Goal: Transaction & Acquisition: Purchase product/service

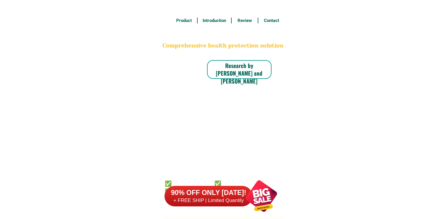
scroll to position [4583, 0]
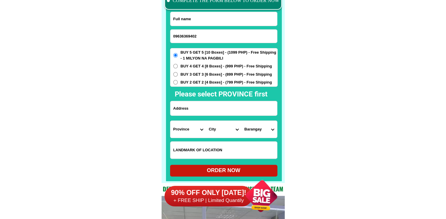
type input "09636369402"
click at [218, 25] on input "Input full_name" at bounding box center [223, 19] width 107 height 14
paste input "[PERSON_NAME]"
type input "[PERSON_NAME]"
click at [218, 105] on input "Input address" at bounding box center [223, 108] width 107 height 14
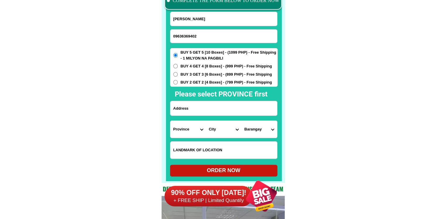
paste input "poruk3 san [PERSON_NAME] north anao tarlac"
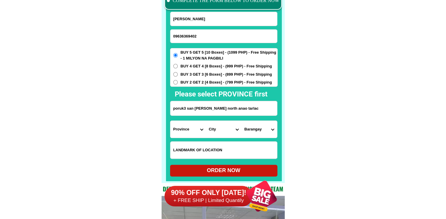
type input "poruk3 san [PERSON_NAME] north anao tarlac"
click at [179, 130] on select "Province [GEOGRAPHIC_DATA] [GEOGRAPHIC_DATA] [GEOGRAPHIC_DATA] [GEOGRAPHIC_DATA…" at bounding box center [187, 129] width 35 height 17
select select "63_225"
drag, startPoint x: 299, startPoint y: 130, endPoint x: 293, endPoint y: 130, distance: 5.9
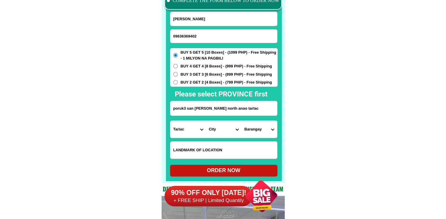
click at [220, 127] on select "City Anao Bamban Camiling Capas Gerona Mayantoc [PERSON_NAME] Paniqui [PERSON_N…" at bounding box center [223, 129] width 35 height 17
select select "63_2256787"
click at [256, 128] on select "[GEOGRAPHIC_DATA] (baguinloc) [PERSON_NAME] [PERSON_NAME] [PERSON_NAME] [GEOGRA…" at bounding box center [258, 129] width 35 height 17
select select "63_22567877555"
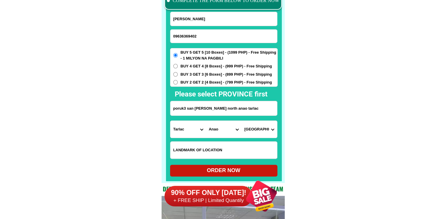
click at [244, 171] on div "ORDER NOW" at bounding box center [223, 171] width 107 height 8
radio input "true"
click at [228, 38] on input "09636369402" at bounding box center [223, 36] width 107 height 13
paste input "09974436398"
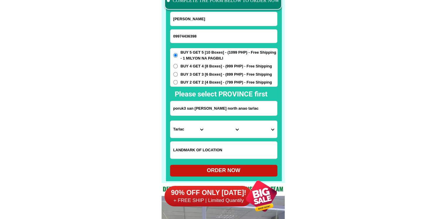
type input "09974436398"
drag, startPoint x: 216, startPoint y: 23, endPoint x: 215, endPoint y: 17, distance: 5.4
click at [216, 21] on input "[PERSON_NAME]" at bounding box center [223, 19] width 107 height 14
paste input "Jack. [PERSON_NAME]."
type input "Jack. [PERSON_NAME]."
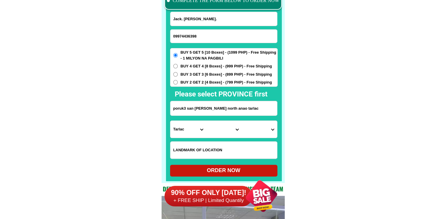
click at [189, 34] on input "09974436398" at bounding box center [223, 36] width 107 height 13
paste input "519477405"
type input "09519477405"
click at [195, 109] on input "Input address" at bounding box center [223, 108] width 107 height 14
paste input "Tubig. Boh. [GEOGRAPHIC_DATA]. Tawi tawi"
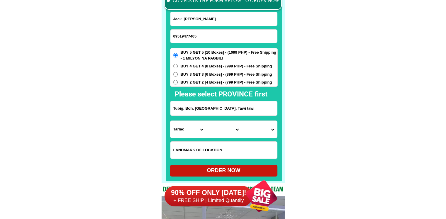
type input "Tubig. Boh. [GEOGRAPHIC_DATA]. Tawi tawi"
click at [188, 131] on select "Province [GEOGRAPHIC_DATA] [GEOGRAPHIC_DATA] [GEOGRAPHIC_DATA] [GEOGRAPHIC_DATA…" at bounding box center [187, 129] width 35 height 17
select select "63_965"
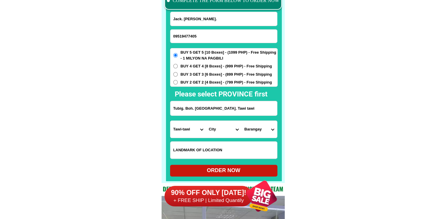
click at [219, 130] on select "City [GEOGRAPHIC_DATA] Mapun Panglima-sugala Sapa-sapa Sibutu Simunul [GEOGRAPH…" at bounding box center [223, 129] width 35 height 17
select select "63_9659640"
click at [254, 134] on select "[GEOGRAPHIC_DATA]-[GEOGRAPHIC_DATA] Ipil Kamagong Karungdong Lagasan Lakit laki…" at bounding box center [258, 129] width 35 height 17
select select "63_96596403671"
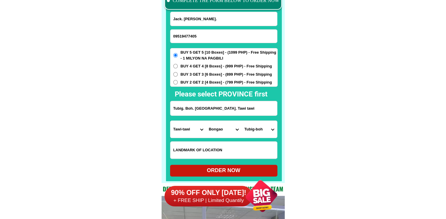
click at [220, 82] on span "BUY 2 GET 2 [4 Boxes] - (799 PHP) - Free Shipping" at bounding box center [226, 82] width 91 height 6
click at [178, 82] on input "BUY 2 GET 2 [4 Boxes] - (799 PHP) - Free Shipping" at bounding box center [175, 82] width 4 height 4
radio input "true"
click at [230, 170] on div "ORDER NOW" at bounding box center [223, 171] width 107 height 8
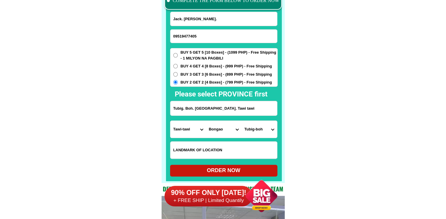
type input "Tubig. Boh. [GEOGRAPHIC_DATA]. Tawi tawi"
radio input "true"
click at [213, 39] on input "09519477405" at bounding box center [223, 36] width 107 height 13
paste input "09298851194"
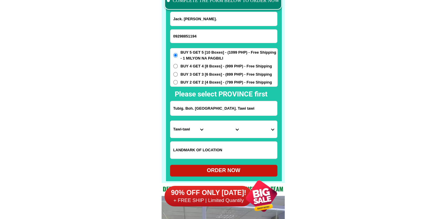
type input "09298851194"
drag, startPoint x: 217, startPoint y: 20, endPoint x: 213, endPoint y: 1, distance: 18.6
click at [217, 20] on input "Input full_name" at bounding box center [223, 19] width 107 height 14
paste input "[PERSON_NAME]."
type input "[PERSON_NAME]."
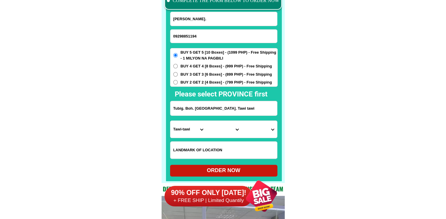
click at [192, 80] on span "BUY 2 GET 2 [4 Boxes] - (799 PHP) - Free Shipping" at bounding box center [226, 82] width 91 height 6
click at [178, 80] on input "BUY 2 GET 2 [4 Boxes] - (799 PHP) - Free Shipping" at bounding box center [175, 82] width 4 height 4
radio input "true"
click at [197, 65] on span "BUY 4 GET 4 [8 Boxes] - (999 PHP) - Free Shipping" at bounding box center [226, 66] width 91 height 6
click at [178, 65] on input "BUY 4 GET 4 [8 Boxes] - (999 PHP) - Free Shipping" at bounding box center [175, 66] width 4 height 4
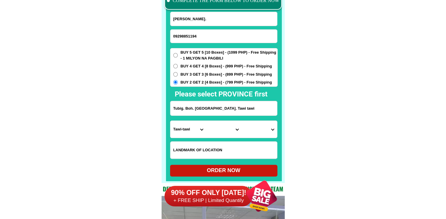
radio input "true"
click at [201, 114] on input "Input address" at bounding box center [223, 108] width 107 height 14
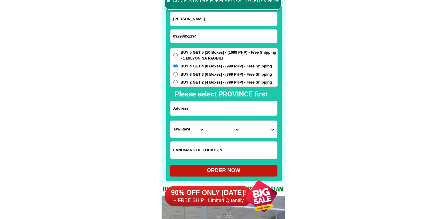
paste input "brgy,[GEOGRAPHIC_DATA][PERSON_NAME] Iloilo."
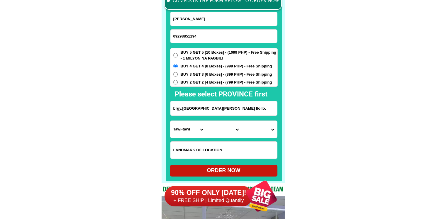
type input "brgy,[GEOGRAPHIC_DATA][PERSON_NAME] Iloilo."
click at [188, 130] on select "Province [GEOGRAPHIC_DATA] [GEOGRAPHIC_DATA] [GEOGRAPHIC_DATA] [GEOGRAPHIC_DATA…" at bounding box center [187, 129] width 35 height 17
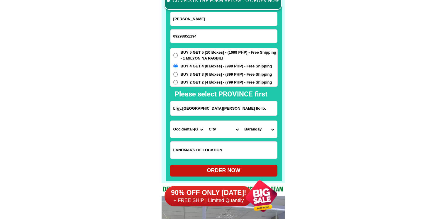
select select "63_151"
drag, startPoint x: 324, startPoint y: 133, endPoint x: 315, endPoint y: 135, distance: 8.5
click at [220, 129] on select "City [PERSON_NAME] [GEOGRAPHIC_DATA] [GEOGRAPHIC_DATA]-[GEOGRAPHIC_DATA]-viejo …" at bounding box center [223, 129] width 35 height 17
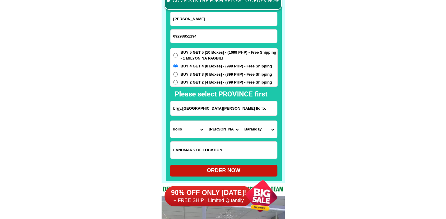
click at [220, 129] on select "City [PERSON_NAME] [GEOGRAPHIC_DATA] [GEOGRAPHIC_DATA]-[GEOGRAPHIC_DATA]-viejo …" at bounding box center [223, 129] width 35 height 17
select select "63_1515518"
drag, startPoint x: 349, startPoint y: 145, endPoint x: 265, endPoint y: 135, distance: 85.3
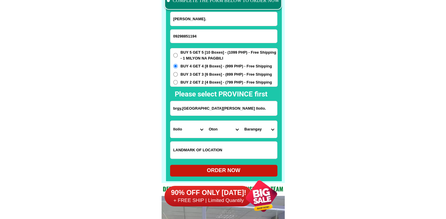
click at [245, 129] on select "[GEOGRAPHIC_DATA] [GEOGRAPHIC_DATA] sur [GEOGRAPHIC_DATA] ilaud [GEOGRAPHIC_DAT…" at bounding box center [258, 129] width 35 height 17
select select "63_151551841141"
click at [241, 121] on select "[GEOGRAPHIC_DATA] [GEOGRAPHIC_DATA] sur [GEOGRAPHIC_DATA] ilaud [GEOGRAPHIC_DAT…" at bounding box center [258, 129] width 35 height 17
click at [233, 171] on div "ORDER NOW" at bounding box center [223, 171] width 107 height 8
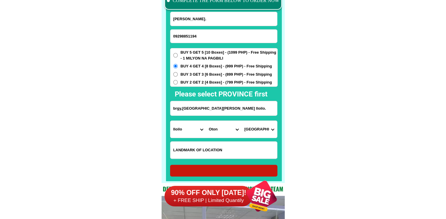
type input "[PERSON_NAME]."
type input "brgy,[GEOGRAPHIC_DATA][PERSON_NAME] Iloilo."
radio input "true"
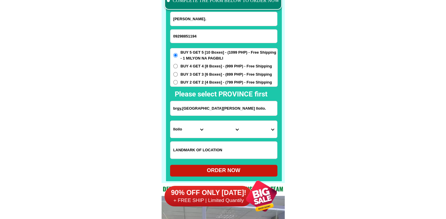
click at [200, 32] on input "09298851194" at bounding box center [223, 36] width 107 height 13
paste input "09630664179"
type input "09630664179"
click at [198, 14] on input "[PERSON_NAME]." at bounding box center [223, 19] width 107 height 14
paste input "[PERSON_NAME] Delotindo"
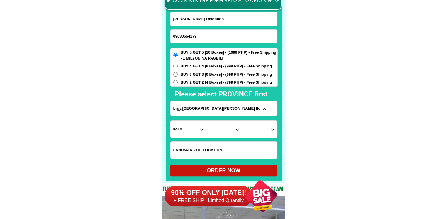
type input "[PERSON_NAME] Delotindo"
click at [211, 67] on span "BUY 4 GET 4 [8 Boxes] - (999 PHP) - Free Shipping" at bounding box center [226, 66] width 91 height 6
click at [178, 67] on input "BUY 4 GET 4 [8 Boxes] - (999 PHP) - Free Shipping" at bounding box center [175, 66] width 4 height 4
radio input "true"
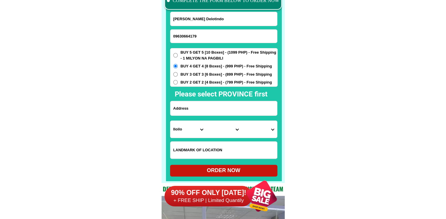
click at [217, 105] on input "Input address" at bounding box center [223, 108] width 107 height 14
paste input "baranggay [GEOGRAPHIC_DATA] [GEOGRAPHIC_DATA] [GEOGRAPHIC_DATA]"
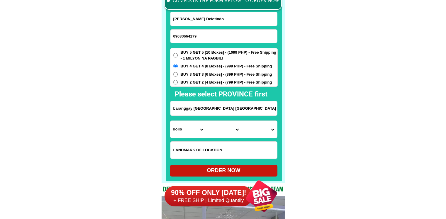
scroll to position [0, 5]
type input "baranggay [GEOGRAPHIC_DATA] [GEOGRAPHIC_DATA] [GEOGRAPHIC_DATA]"
click at [188, 131] on select "Province [GEOGRAPHIC_DATA] [GEOGRAPHIC_DATA] [GEOGRAPHIC_DATA] [GEOGRAPHIC_DATA…" at bounding box center [187, 129] width 35 height 17
select select "63_396"
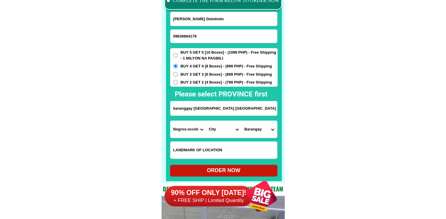
click at [188, 131] on select "Province [GEOGRAPHIC_DATA] [GEOGRAPHIC_DATA] [GEOGRAPHIC_DATA] [GEOGRAPHIC_DATA…" at bounding box center [187, 129] width 35 height 17
click at [212, 136] on select "City [GEOGRAPHIC_DATA]-city [GEOGRAPHIC_DATA]-city [GEOGRAPHIC_DATA] [GEOGRAPHI…" at bounding box center [223, 129] width 35 height 17
select select "63_3969805"
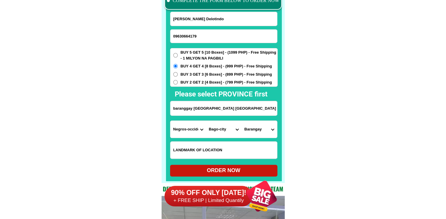
click at [263, 129] on select "Barangay Abuanan Alianza Atipuluan [PERSON_NAME] [PERSON_NAME] Balingasag Binub…" at bounding box center [258, 129] width 35 height 17
select select "63_396980530649"
click at [232, 174] on div "90% OFF ONLY [DATE]! + FREE SHIP | Limited Quantily" at bounding box center [224, 196] width 120 height 46
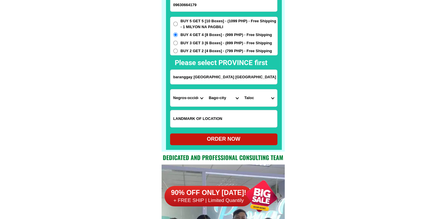
scroll to position [4616, 0]
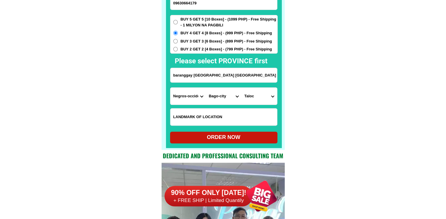
click at [234, 131] on form "[PERSON_NAME] Delotindo 09630664179 ORDER NOW baranggay [GEOGRAPHIC_DATA] [GEOG…" at bounding box center [224, 61] width 108 height 165
click at [237, 135] on div "ORDER NOW" at bounding box center [223, 137] width 107 height 8
type input "[PERSON_NAME] Delotindo"
radio input "true"
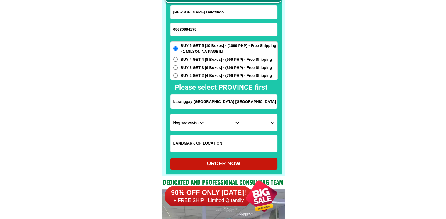
scroll to position [4528, 0]
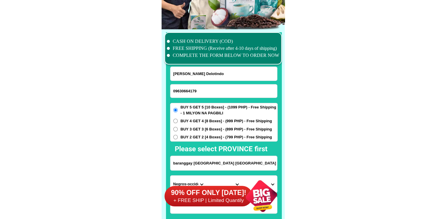
drag, startPoint x: 194, startPoint y: 93, endPoint x: 197, endPoint y: 98, distance: 5.4
click at [194, 93] on input "09630664179" at bounding box center [223, 90] width 107 height 13
type input "09264191064"
click at [197, 74] on input "[PERSON_NAME] Delotindo" at bounding box center [223, 74] width 107 height 14
type input "[PERSON_NAME]"
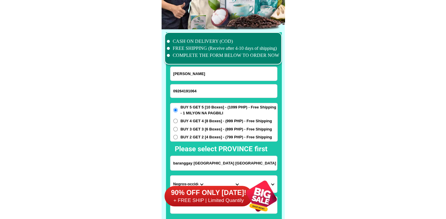
click at [201, 92] on input "09264191064" at bounding box center [223, 90] width 107 height 13
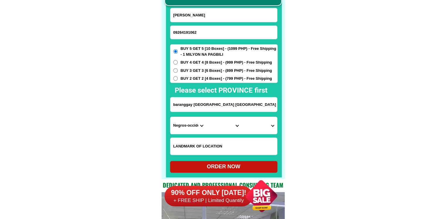
type input "09264191062"
click at [205, 101] on input "baranggay [GEOGRAPHIC_DATA] [GEOGRAPHIC_DATA] [GEOGRAPHIC_DATA]" at bounding box center [223, 104] width 107 height 14
paste input "491 3725"
type input "491 3725"
click at [204, 16] on input "[PERSON_NAME]" at bounding box center [223, 15] width 107 height 14
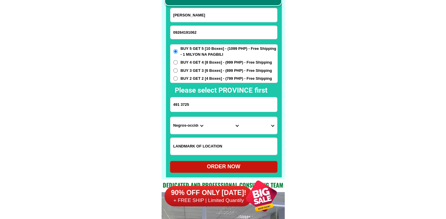
paste input "ASTER T.SECRETARIA."
click at [232, 21] on input "ASTER T.SECRETARIA." at bounding box center [223, 15] width 107 height 14
paste input "ASTER T.SECRETARIA."
paste input "491 3725"
type input "ASTER T.SECRETARIA.491 3725"
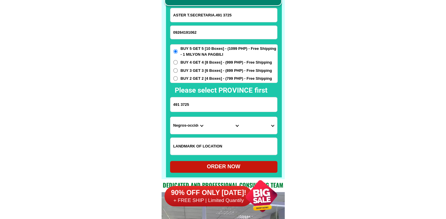
click at [184, 103] on input "491 3725" at bounding box center [223, 104] width 107 height 14
paste input "[GEOGRAPHIC_DATA],[GEOGRAPHIC_DATA],[GEOGRAPHIC_DATA]"
type input "[GEOGRAPHIC_DATA],[GEOGRAPHIC_DATA],[GEOGRAPHIC_DATA]"
drag, startPoint x: 201, startPoint y: 147, endPoint x: 184, endPoint y: 28, distance: 120.6
click at [201, 147] on input "Input LANDMARKOFLOCATION" at bounding box center [223, 146] width 107 height 17
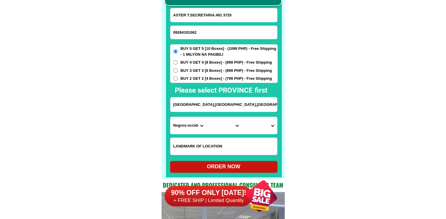
paste input "FRONT/ACROSS FUSION GAS STATION"
type input "FRONT/ACROSS FUSION GAS STATION"
click at [187, 128] on select "Province [GEOGRAPHIC_DATA] [GEOGRAPHIC_DATA] [GEOGRAPHIC_DATA] [GEOGRAPHIC_DATA…" at bounding box center [187, 125] width 35 height 17
select select "63_8"
drag, startPoint x: 325, startPoint y: 125, endPoint x: 301, endPoint y: 125, distance: 24.0
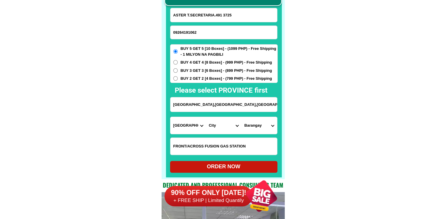
click at [218, 126] on select "City Alcoy [GEOGRAPHIC_DATA] [GEOGRAPHIC_DATA] [GEOGRAPHIC_DATA] [GEOGRAPHIC_DA…" at bounding box center [223, 125] width 35 height 17
select select "63_86950"
click at [227, 129] on select "City Alcoy [GEOGRAPHIC_DATA] [GEOGRAPHIC_DATA] [GEOGRAPHIC_DATA] [GEOGRAPHIC_DA…" at bounding box center [223, 125] width 35 height 17
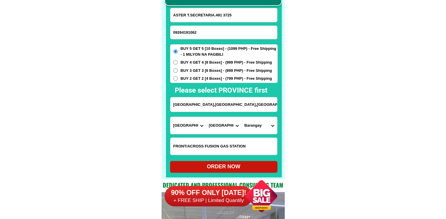
click at [271, 128] on select "Barangay Biasong Bulacao Cadulawan Camp iv Cansojong Dumlog [GEOGRAPHIC_DATA] L…" at bounding box center [258, 125] width 35 height 17
select select "63_86950455"
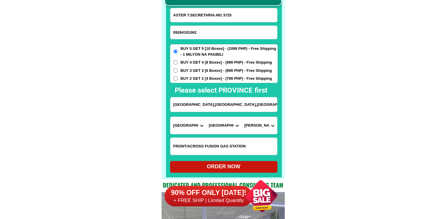
click at [230, 165] on div "ORDER NOW" at bounding box center [223, 167] width 107 height 8
radio input "true"
